Goal: Find specific page/section

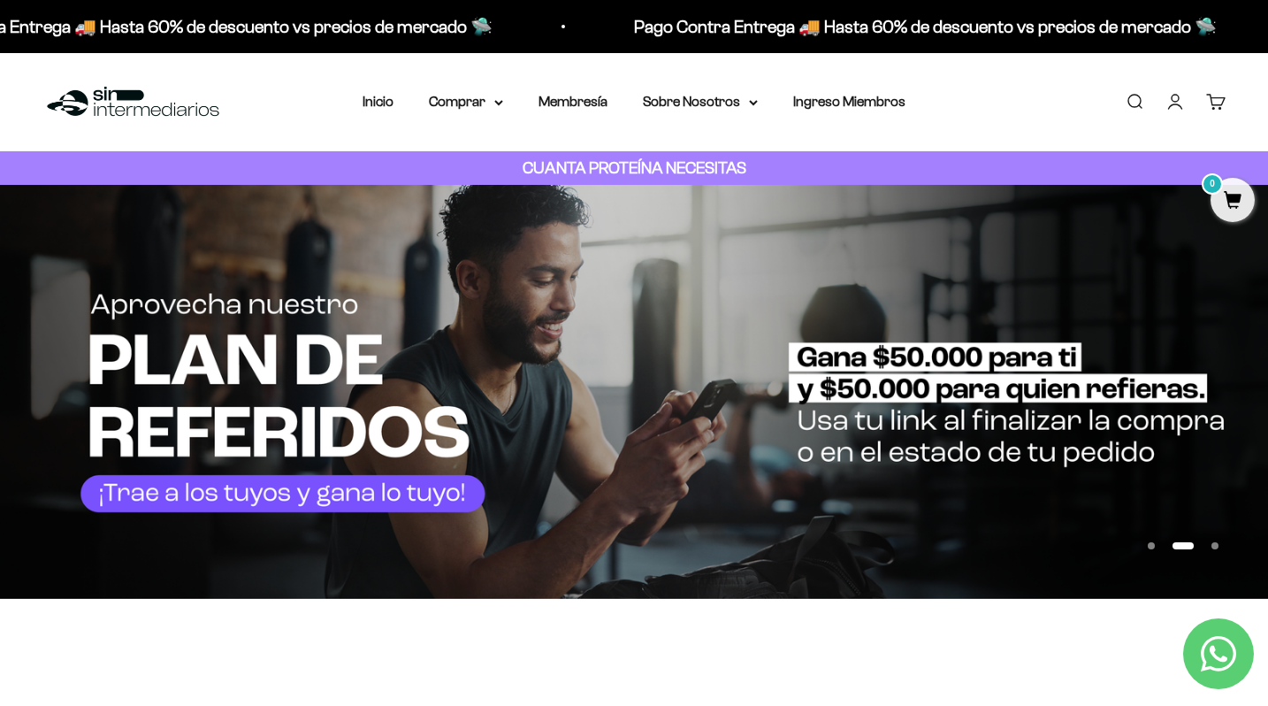
click at [647, 172] on strong "CUANTA PROTEÍNA NECESITAS" at bounding box center [635, 167] width 224 height 19
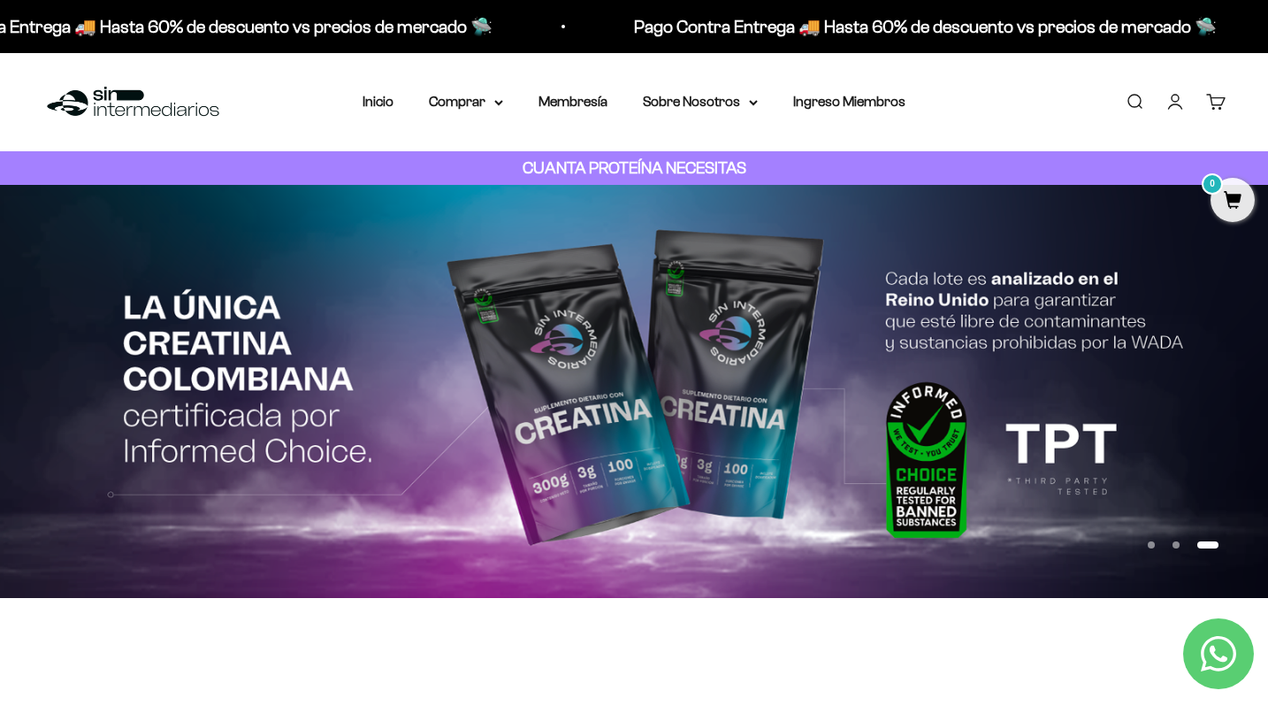
click at [411, 165] on div "CUANTA PROTEÍNA NECESITAS" at bounding box center [634, 168] width 1268 height 34
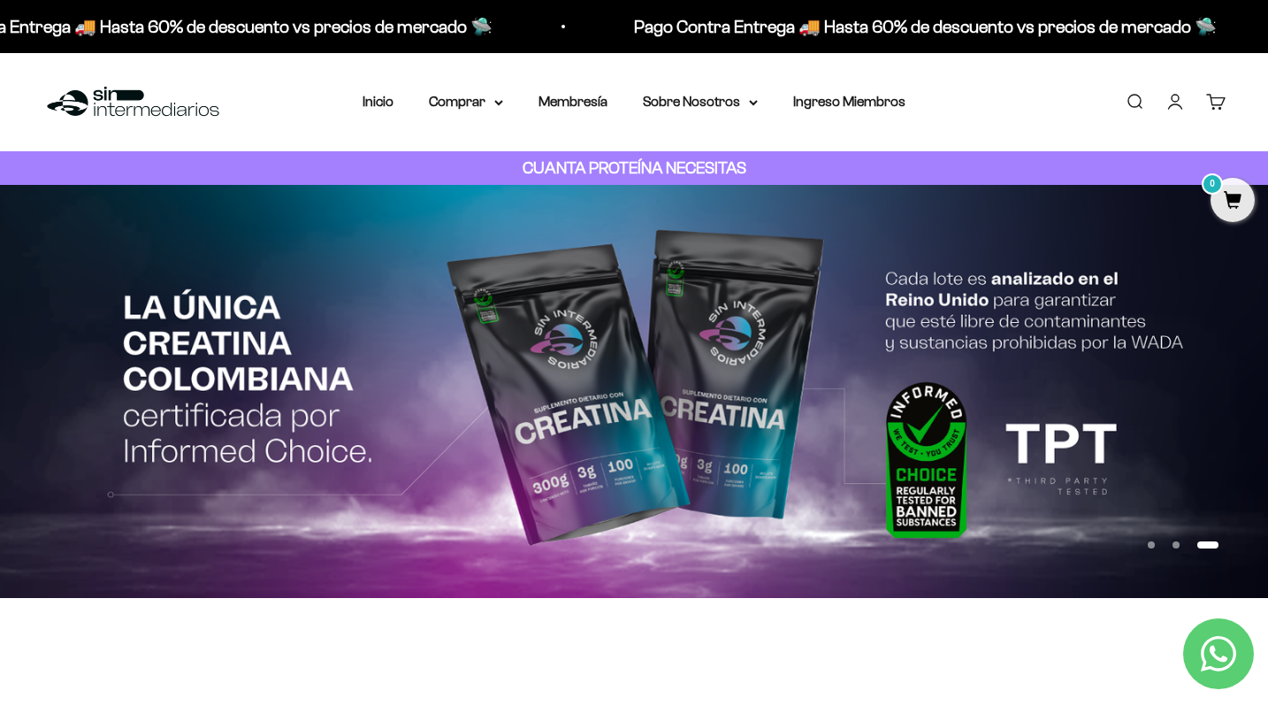
click at [411, 165] on div "CUANTA PROTEÍNA NECESITAS" at bounding box center [634, 168] width 1268 height 34
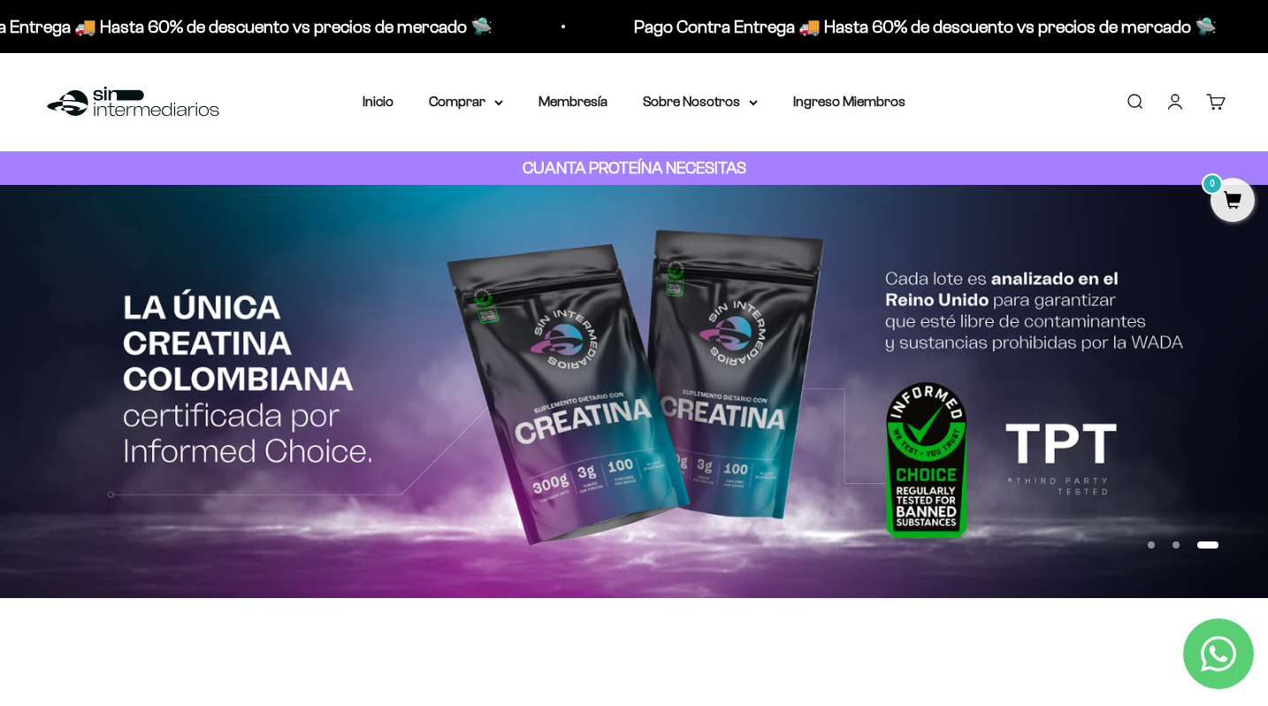
click at [411, 165] on div "CUANTA PROTEÍNA NECESITAS" at bounding box center [634, 168] width 1268 height 34
